Goal: Transaction & Acquisition: Purchase product/service

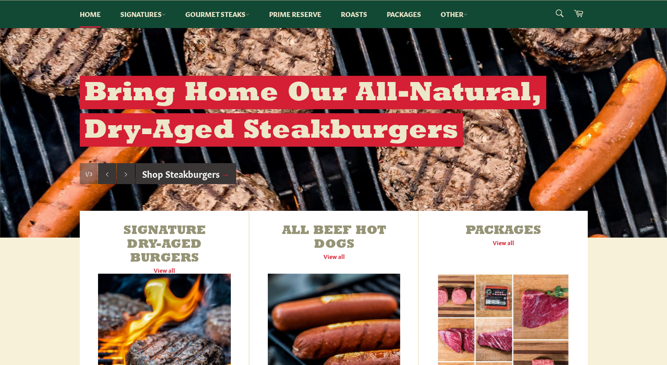
scroll to position [315, 0]
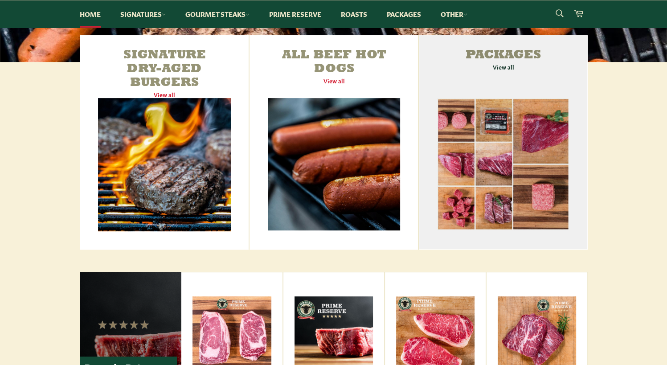
click at [502, 67] on link "Packages View all" at bounding box center [503, 142] width 169 height 214
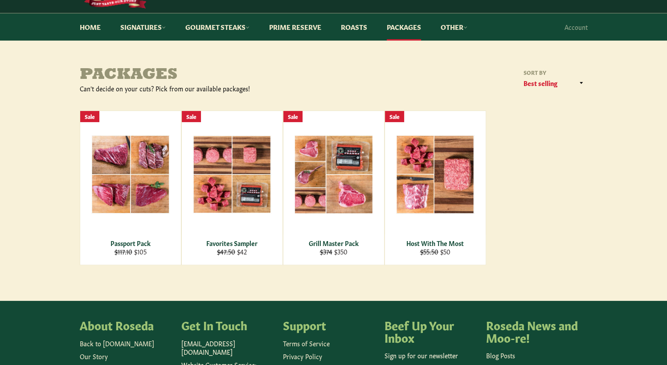
scroll to position [68, 0]
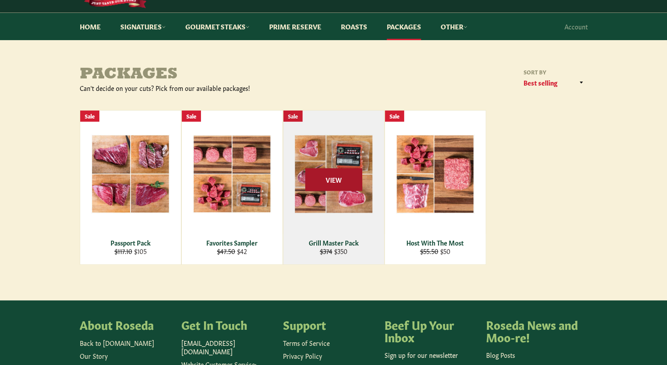
click at [331, 177] on span "View" at bounding box center [333, 179] width 57 height 23
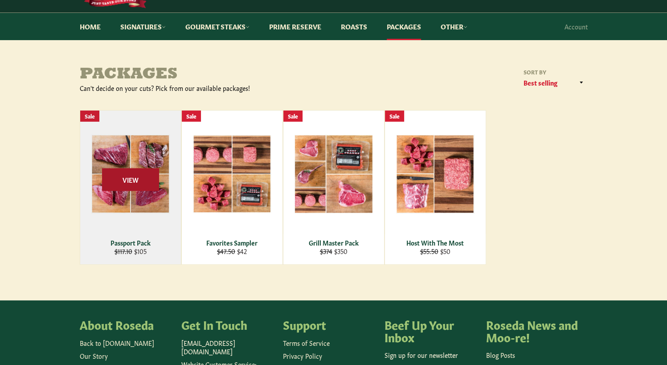
click at [135, 178] on span "View" at bounding box center [130, 179] width 57 height 23
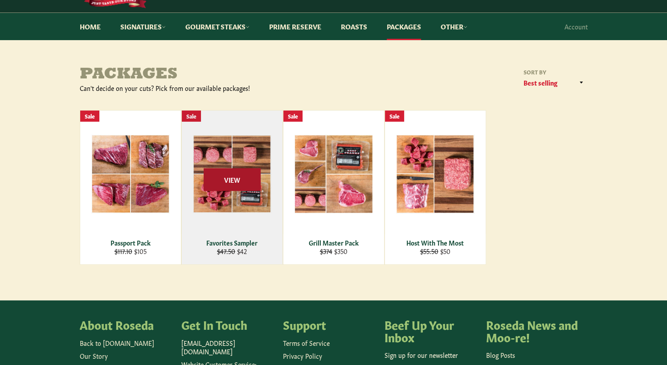
click at [244, 177] on span "View" at bounding box center [232, 179] width 57 height 23
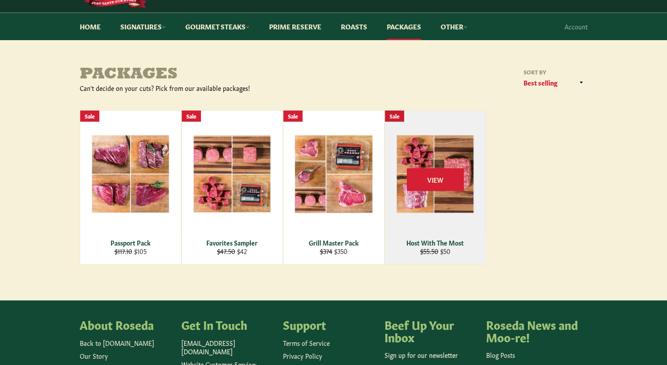
click at [441, 228] on div "View" at bounding box center [435, 188] width 101 height 154
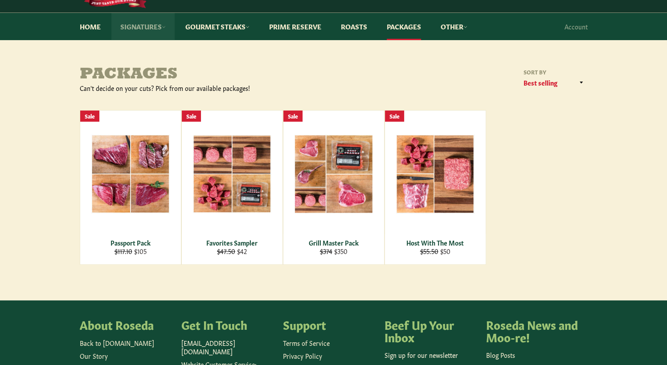
click at [135, 25] on link "Signatures" at bounding box center [142, 26] width 63 height 27
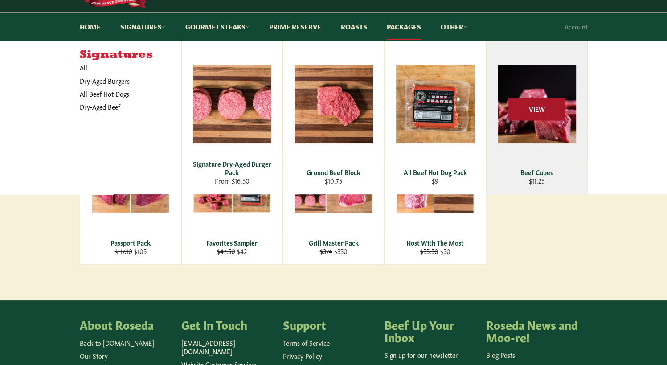
click at [533, 111] on span "View" at bounding box center [537, 109] width 57 height 23
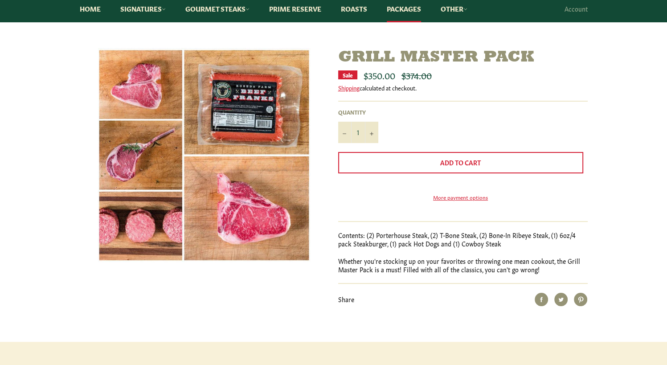
scroll to position [86, 0]
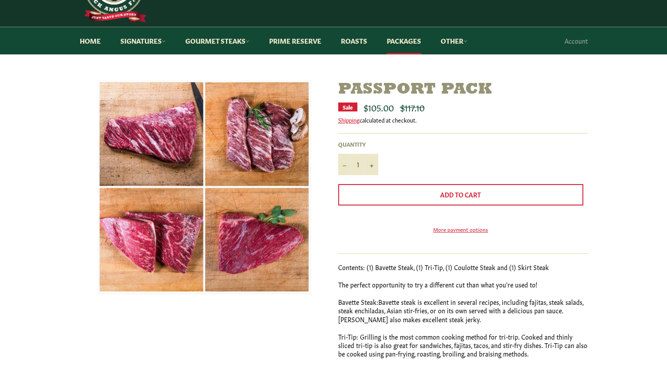
scroll to position [54, 0]
click at [373, 163] on button "+" at bounding box center [371, 164] width 13 height 21
type input "2"
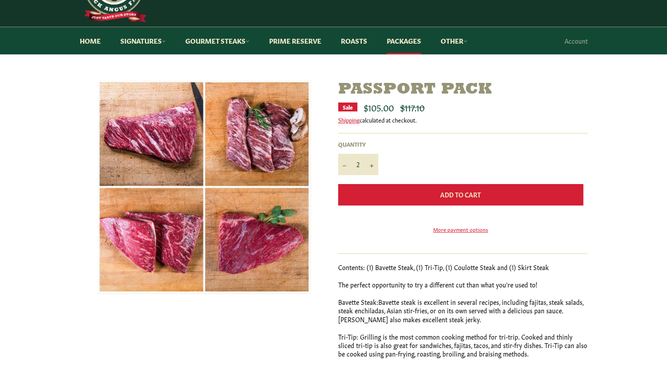
click at [455, 195] on span "Add to Cart" at bounding box center [460, 194] width 41 height 9
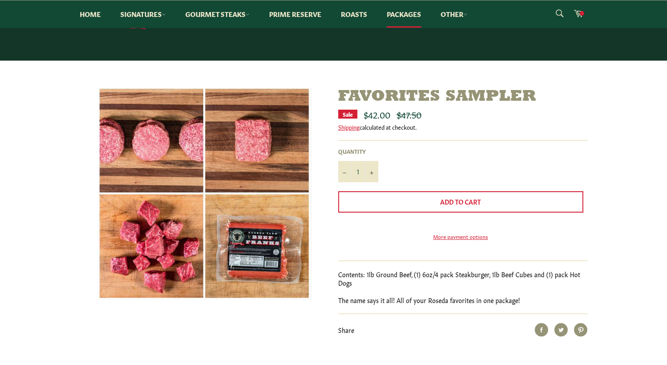
scroll to position [33, 0]
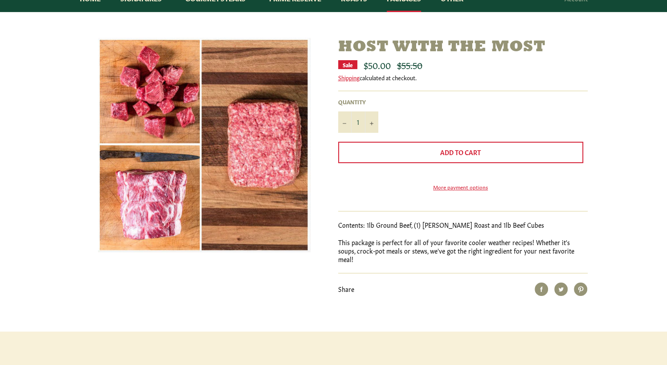
scroll to position [96, 0]
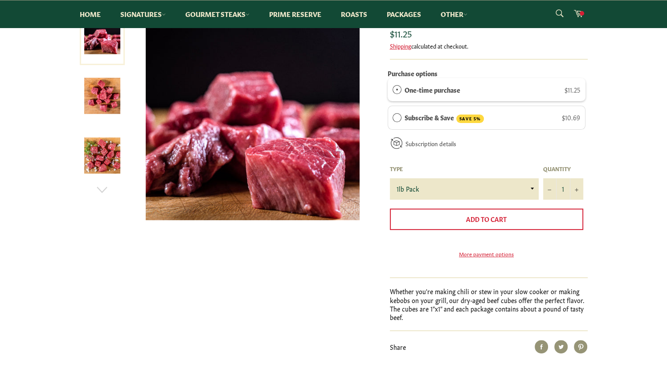
scroll to position [130, 0]
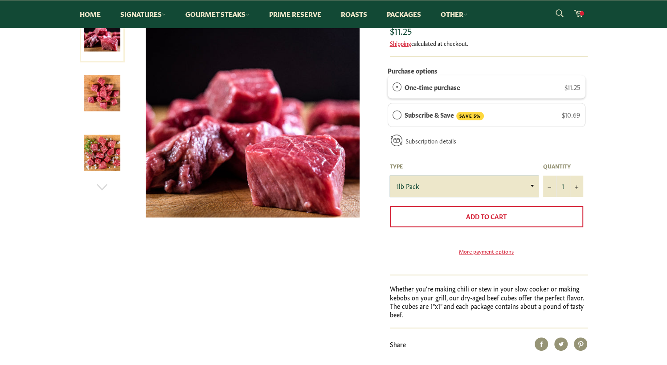
click at [533, 183] on select "1lb Pack" at bounding box center [464, 186] width 149 height 21
click at [580, 184] on button "+" at bounding box center [576, 186] width 13 height 21
type input "4"
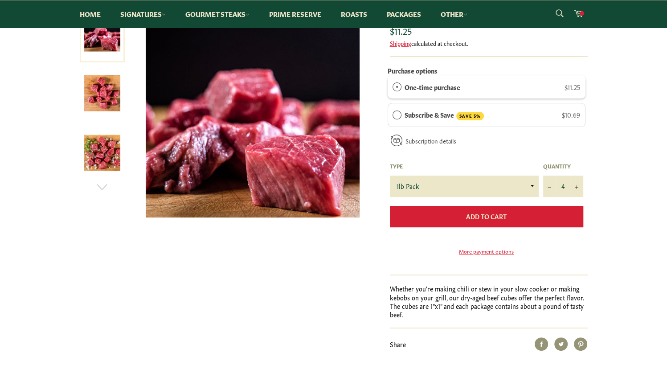
click at [502, 212] on span "Add to Cart" at bounding box center [486, 216] width 41 height 9
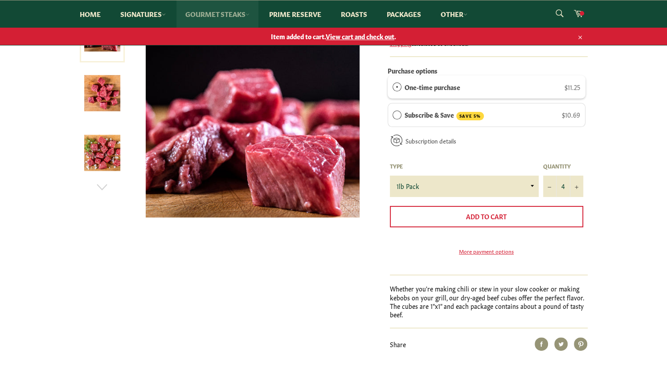
click at [220, 10] on link "Gourmet Steaks" at bounding box center [218, 13] width 82 height 27
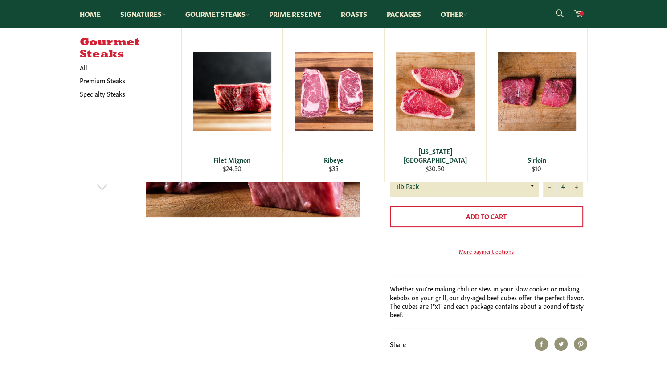
click at [278, 221] on div at bounding box center [253, 115] width 239 height 223
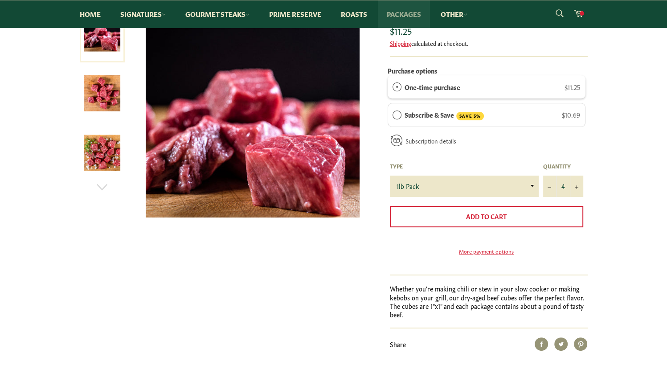
click at [407, 14] on link "Packages" at bounding box center [404, 13] width 52 height 27
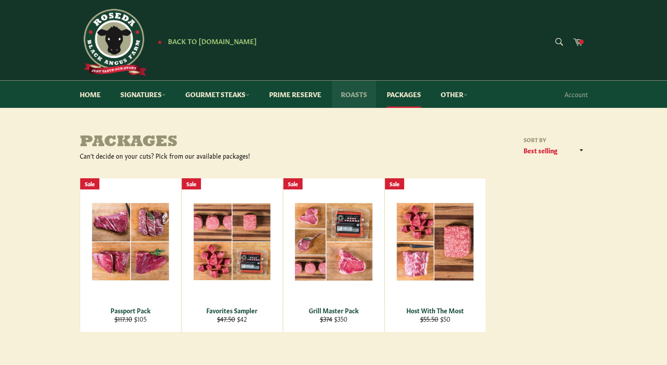
click at [358, 94] on link "Roasts" at bounding box center [354, 94] width 44 height 27
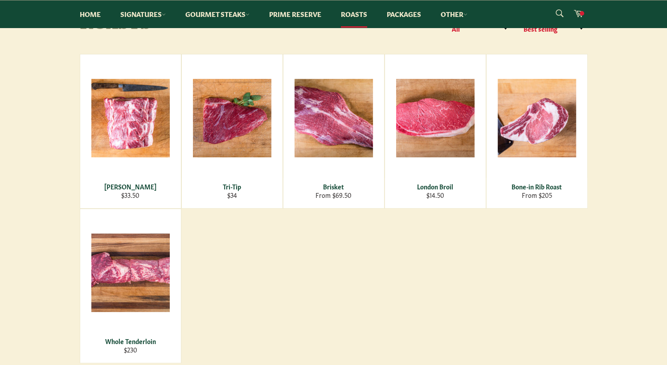
scroll to position [119, 0]
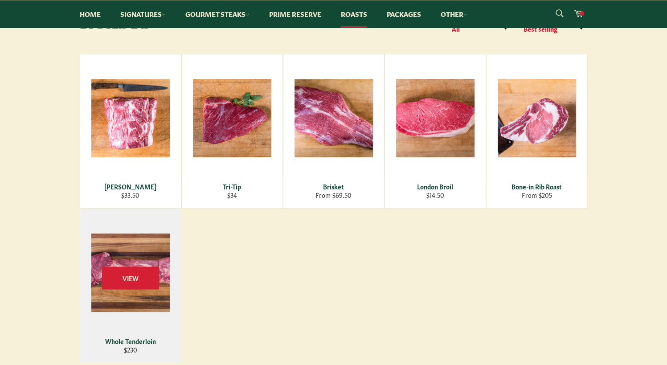
click at [127, 260] on div "View" at bounding box center [130, 286] width 101 height 154
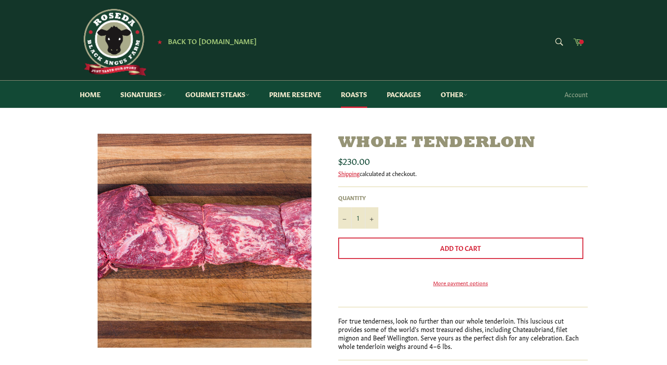
click at [579, 41] on icon at bounding box center [578, 42] width 10 height 10
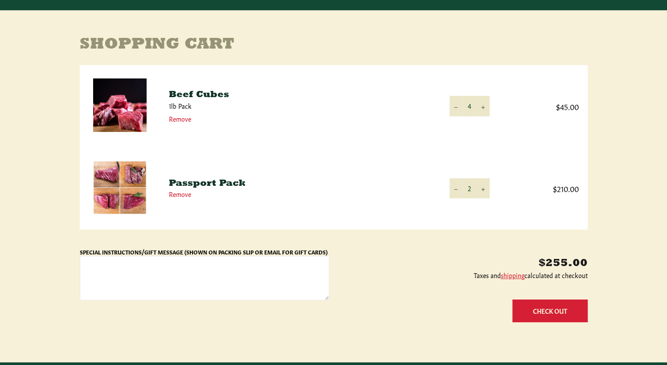
scroll to position [100, 0]
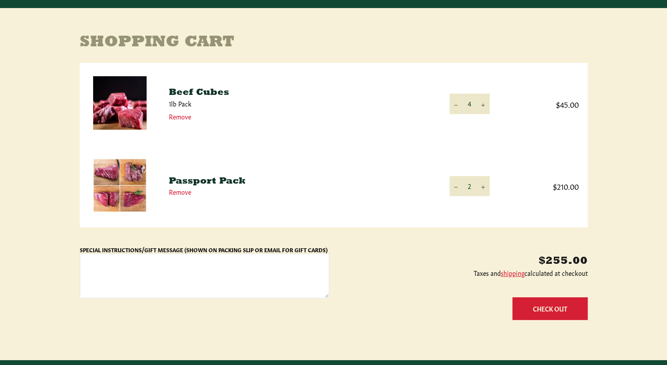
click at [206, 176] on td "Passport Pack Remove" at bounding box center [300, 186] width 281 height 82
click at [208, 180] on link "Passport Pack" at bounding box center [207, 181] width 77 height 9
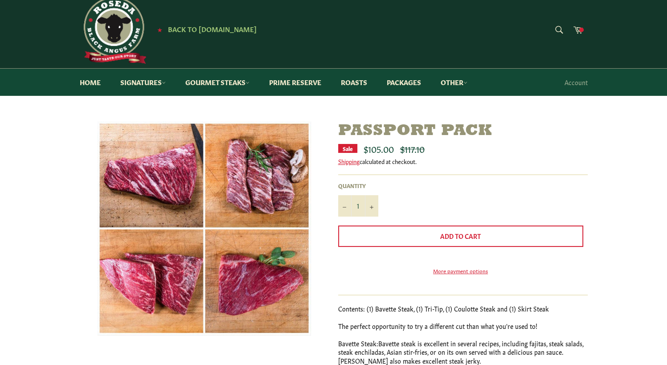
scroll to position [14, 0]
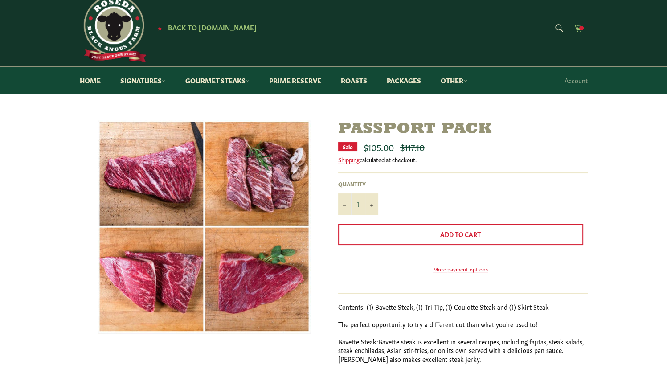
click at [580, 27] on span at bounding box center [582, 28] width 4 height 4
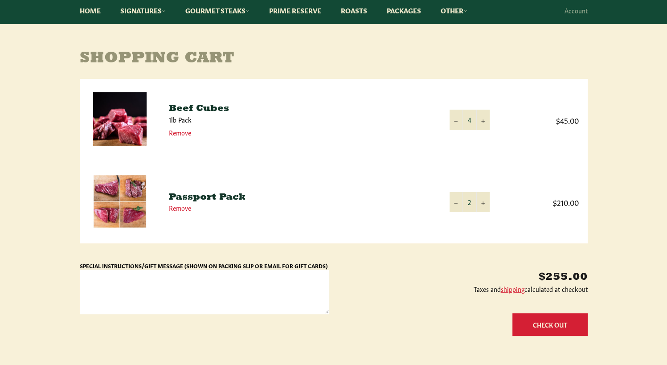
scroll to position [95, 0]
